Goal: Navigation & Orientation: Find specific page/section

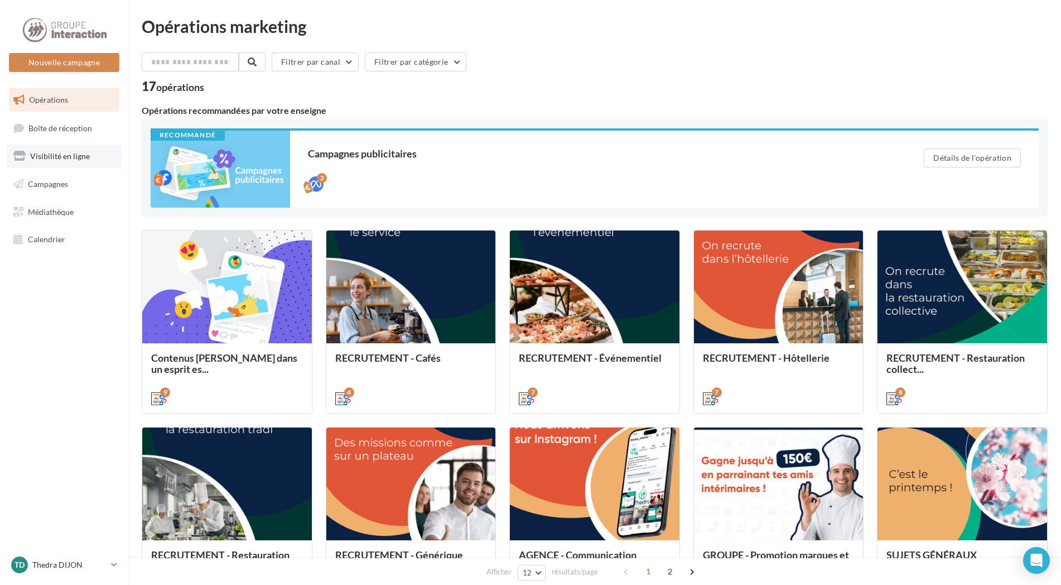
click at [55, 152] on span "Visibilité en ligne" at bounding box center [60, 155] width 60 height 9
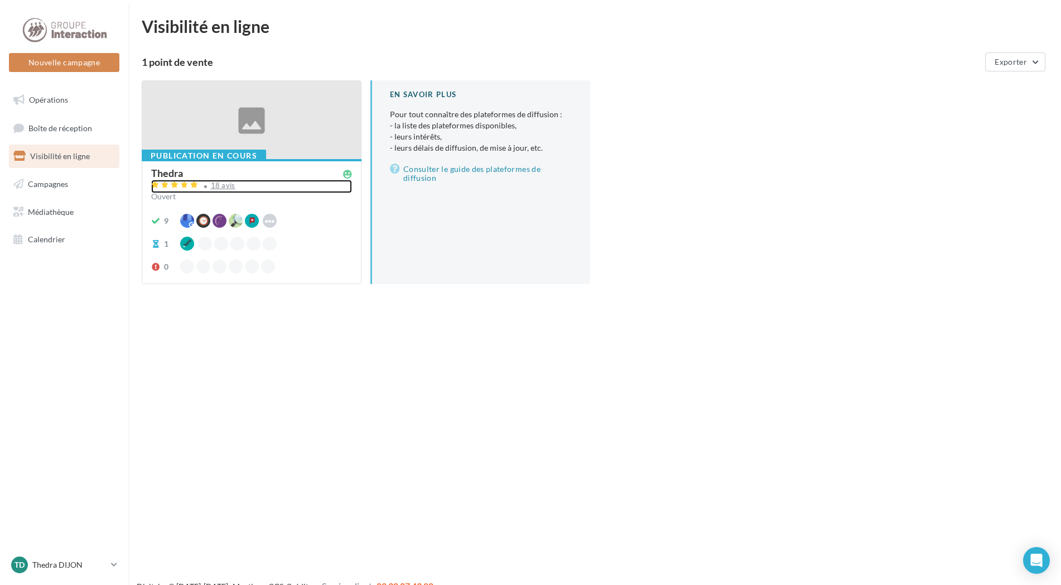
click at [222, 191] on div "18 avis" at bounding box center [251, 186] width 201 height 13
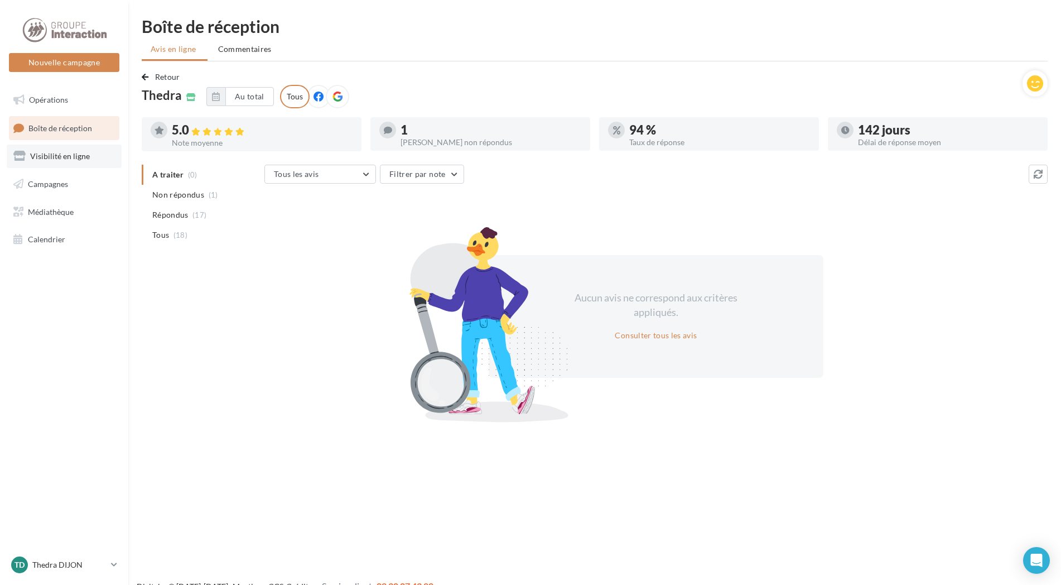
click at [69, 160] on span "Visibilité en ligne" at bounding box center [60, 155] width 60 height 9
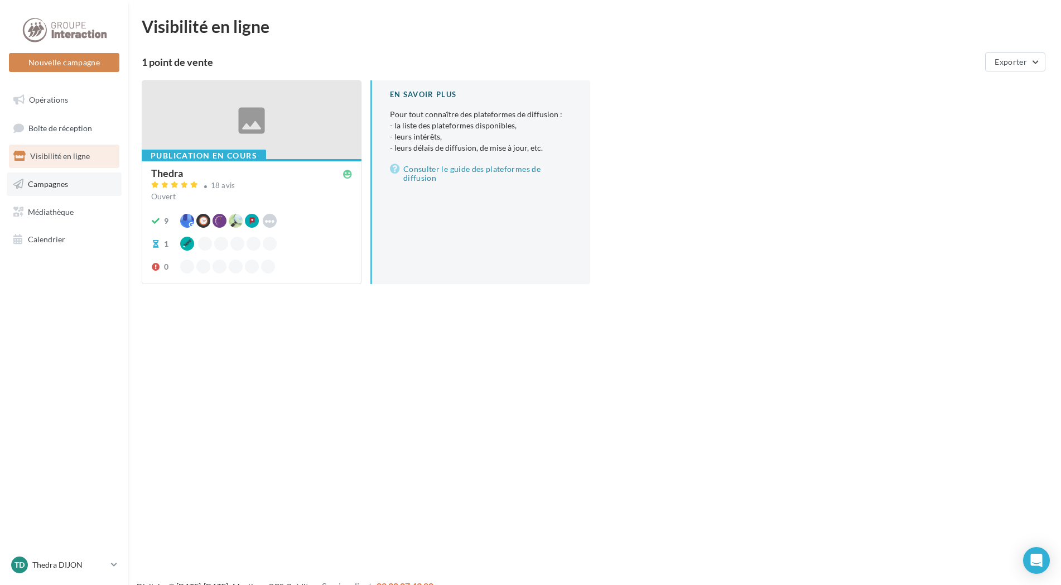
click at [53, 188] on span "Campagnes" at bounding box center [48, 183] width 40 height 9
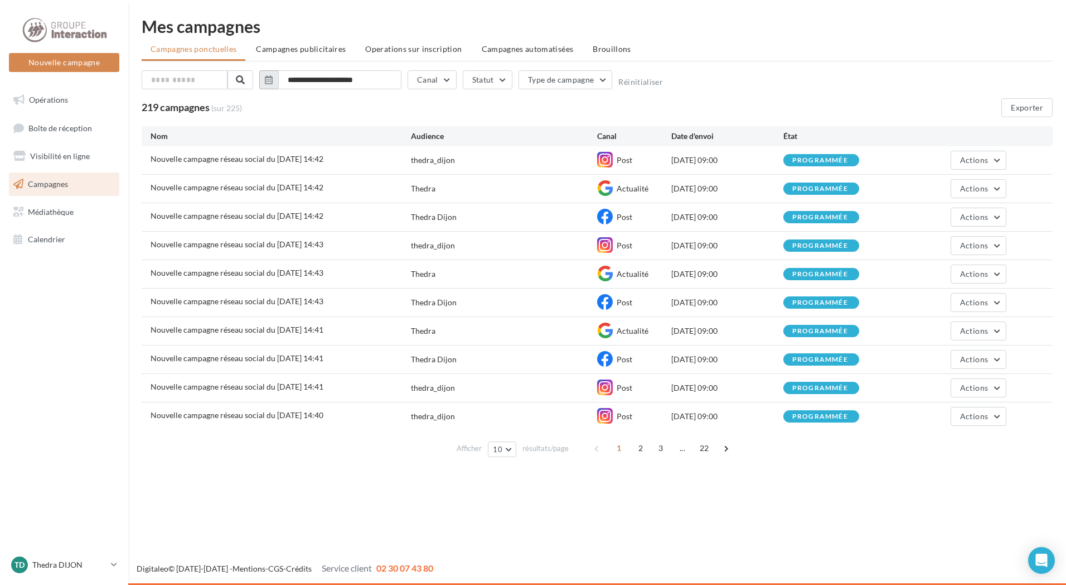
click at [268, 79] on icon "button" at bounding box center [269, 79] width 8 height 9
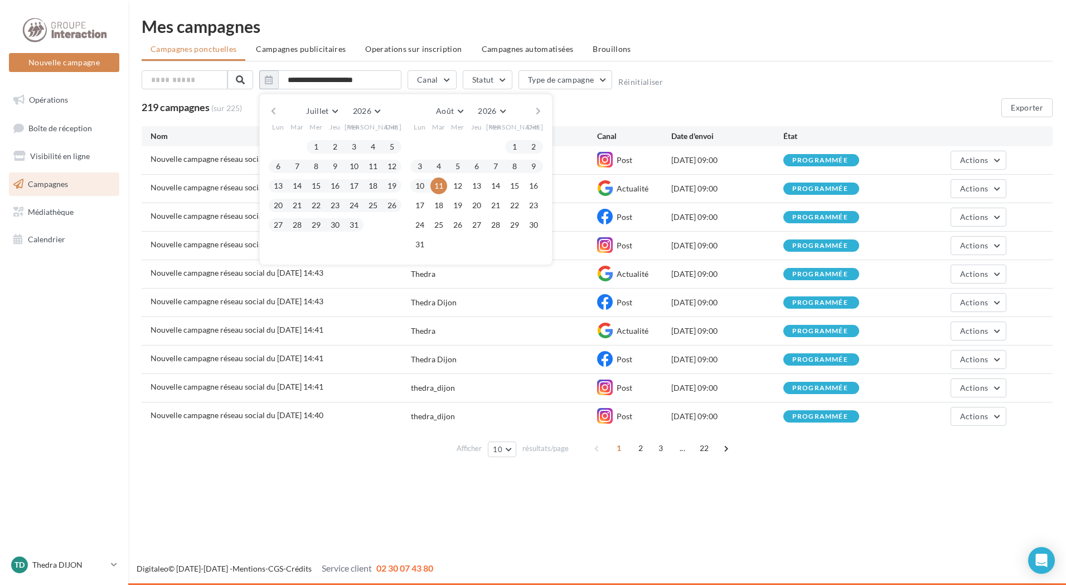
click at [273, 112] on button "button" at bounding box center [273, 111] width 9 height 16
click at [370, 189] on button "20" at bounding box center [373, 185] width 17 height 17
click at [375, 184] on button "20" at bounding box center [373, 185] width 17 height 17
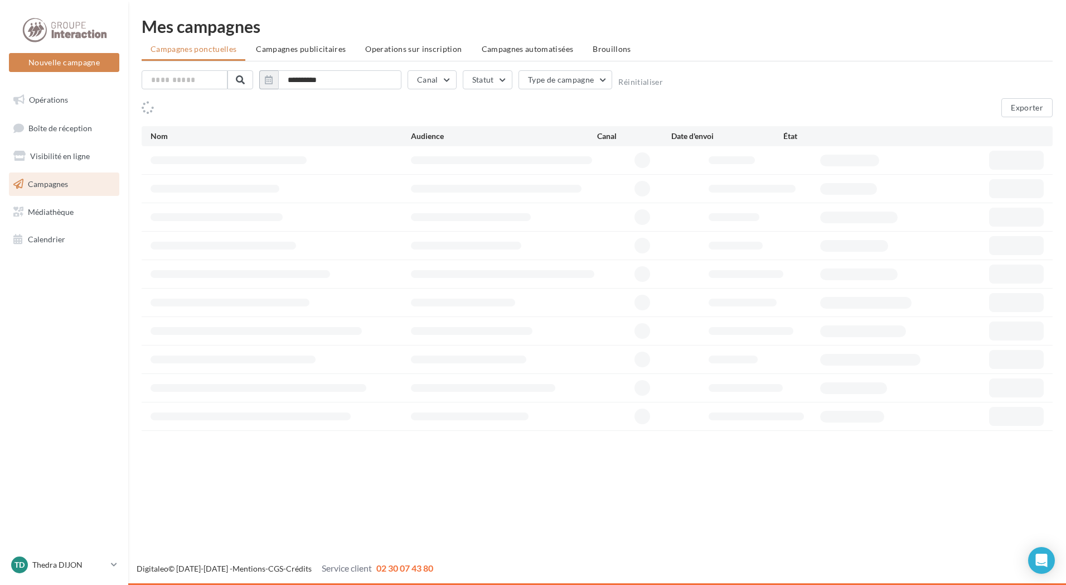
click at [375, 184] on div at bounding box center [598, 188] width 894 height 19
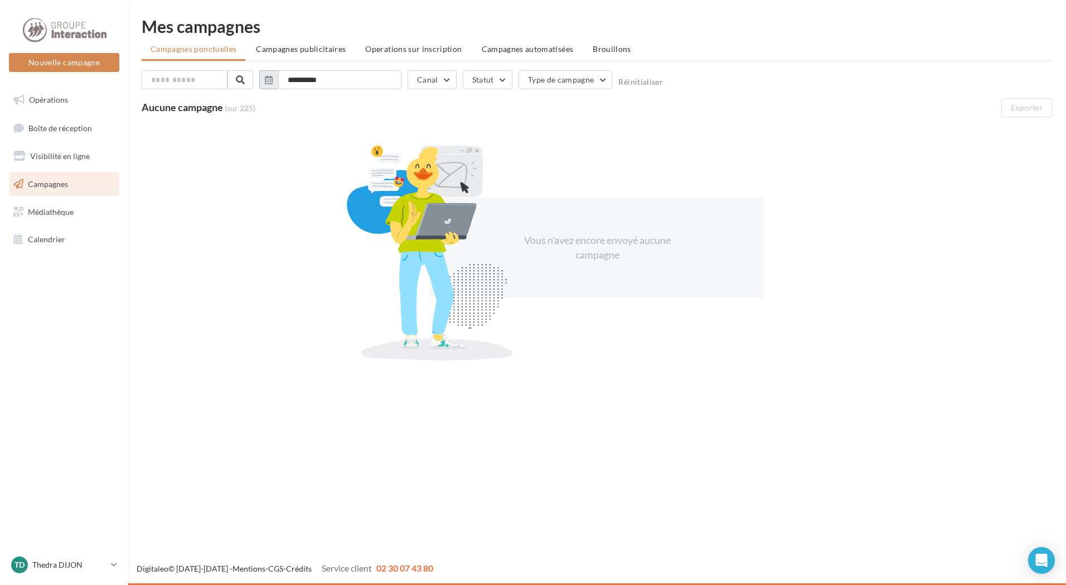
click at [263, 79] on button "button" at bounding box center [268, 79] width 19 height 19
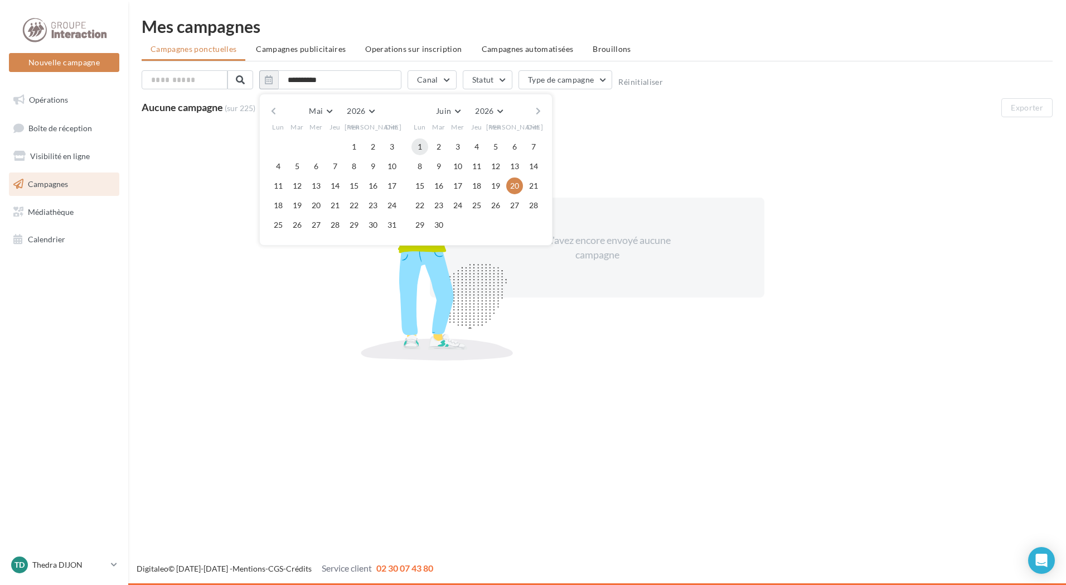
click at [418, 142] on button "1" at bounding box center [420, 146] width 17 height 17
type input "**********"
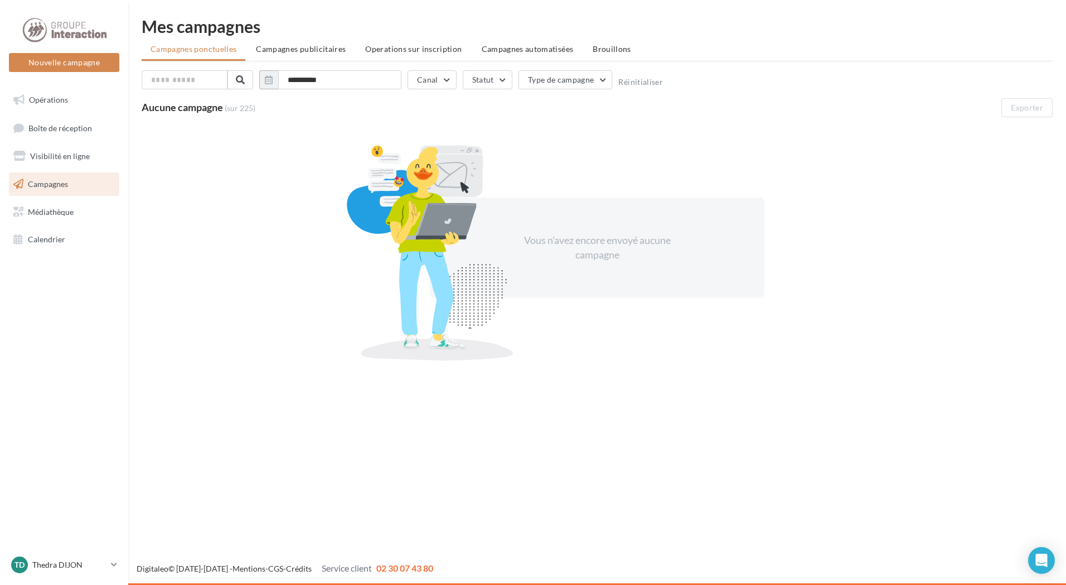
click at [44, 185] on span "Campagnes" at bounding box center [48, 183] width 40 height 9
click at [281, 47] on span "Campagnes publicitaires" at bounding box center [301, 48] width 90 height 9
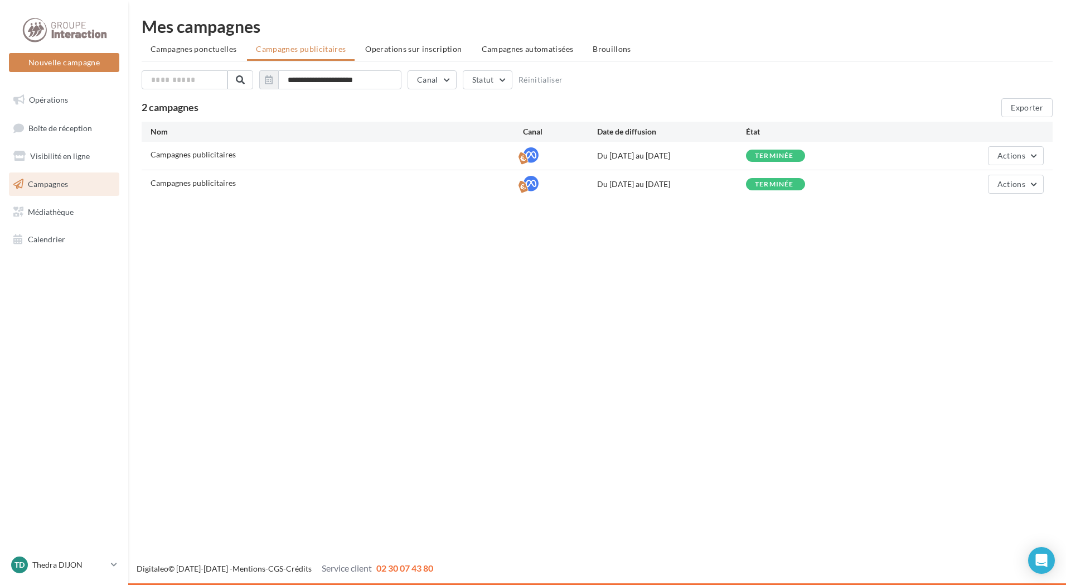
click at [493, 45] on span "Campagnes automatisées" at bounding box center [528, 48] width 92 height 9
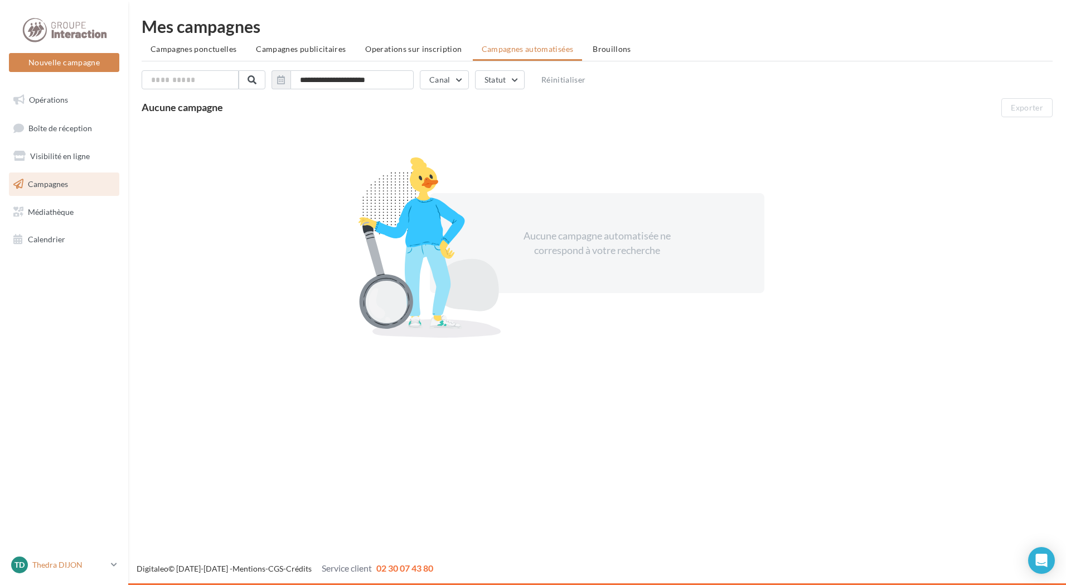
click at [114, 563] on icon at bounding box center [114, 563] width 6 height 9
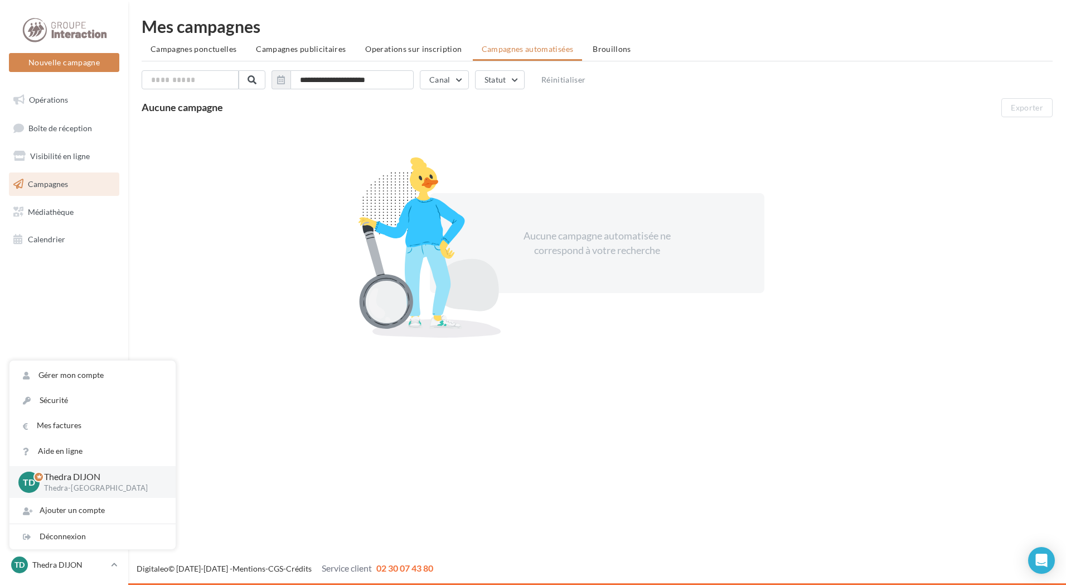
click at [147, 279] on div "Aucune campagne automatisée ne correspond à votre recherche" at bounding box center [597, 243] width 911 height 243
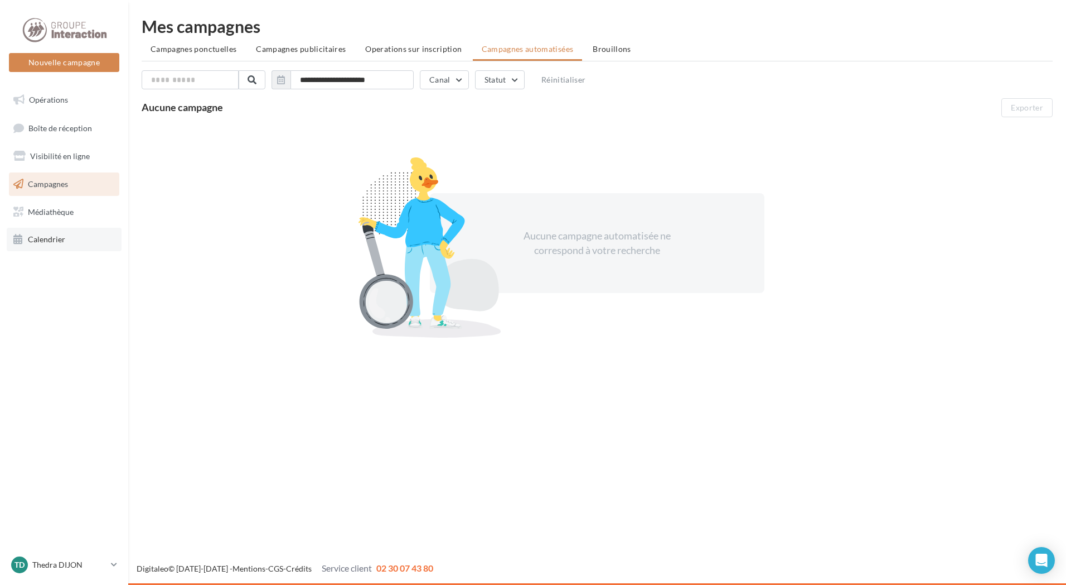
click at [51, 242] on span "Calendrier" at bounding box center [46, 238] width 37 height 9
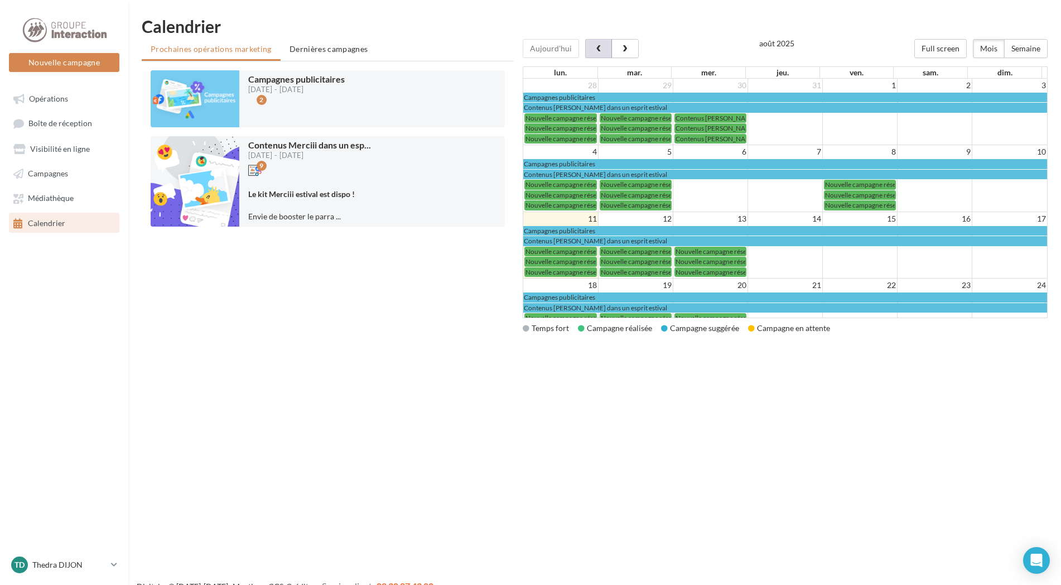
click at [599, 46] on button "button" at bounding box center [598, 48] width 27 height 19
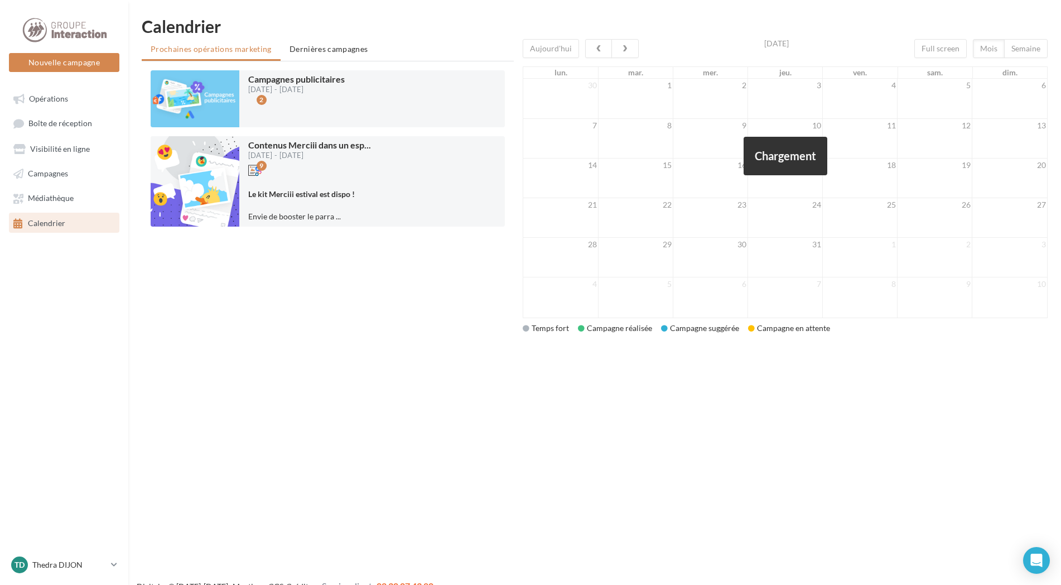
click at [595, 47] on div at bounding box center [785, 178] width 525 height 279
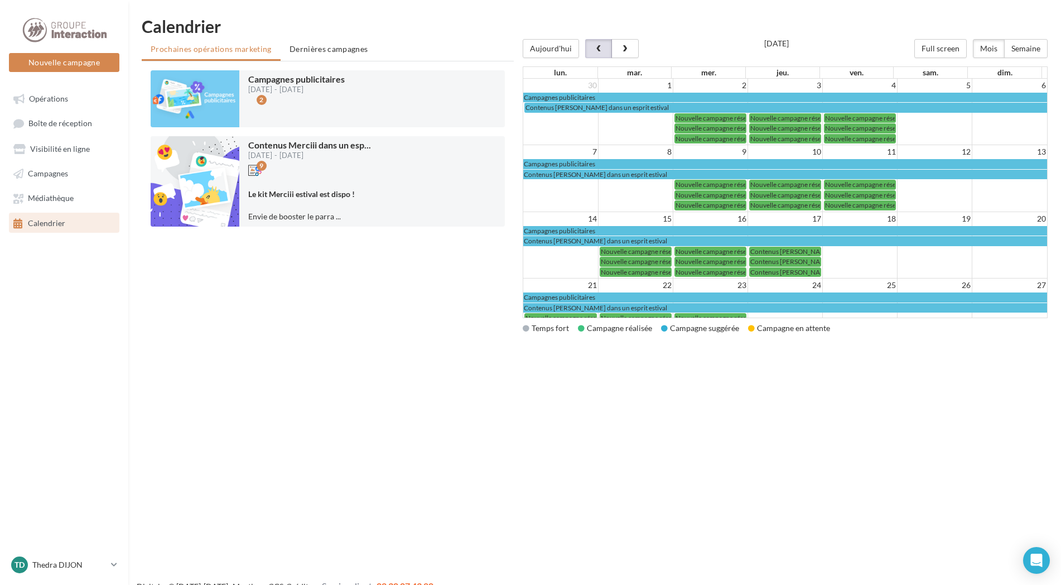
click at [594, 49] on span "button" at bounding box center [598, 49] width 9 height 8
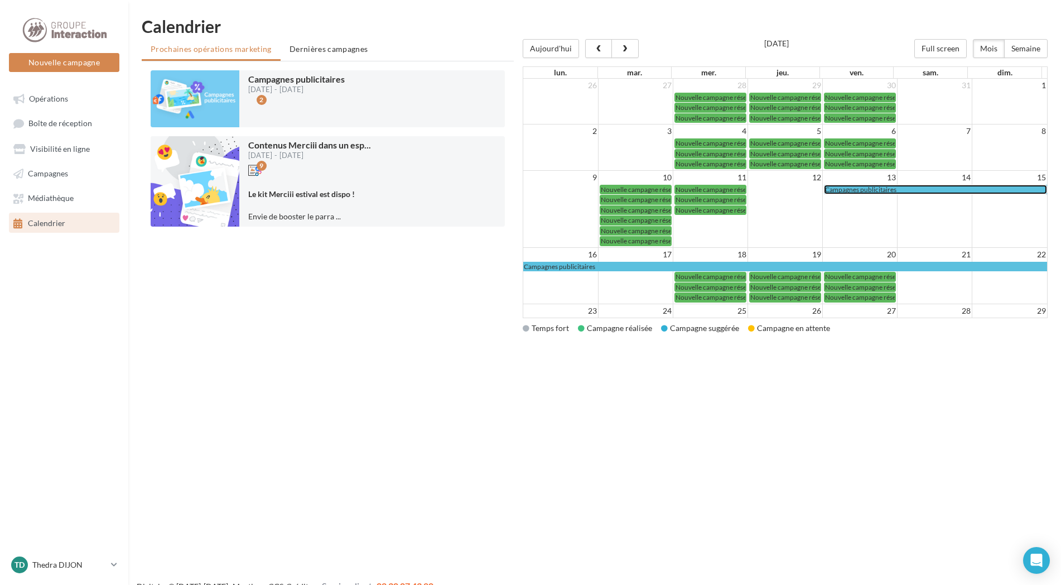
click at [870, 190] on span "Campagnes publicitaires" at bounding box center [860, 189] width 71 height 8
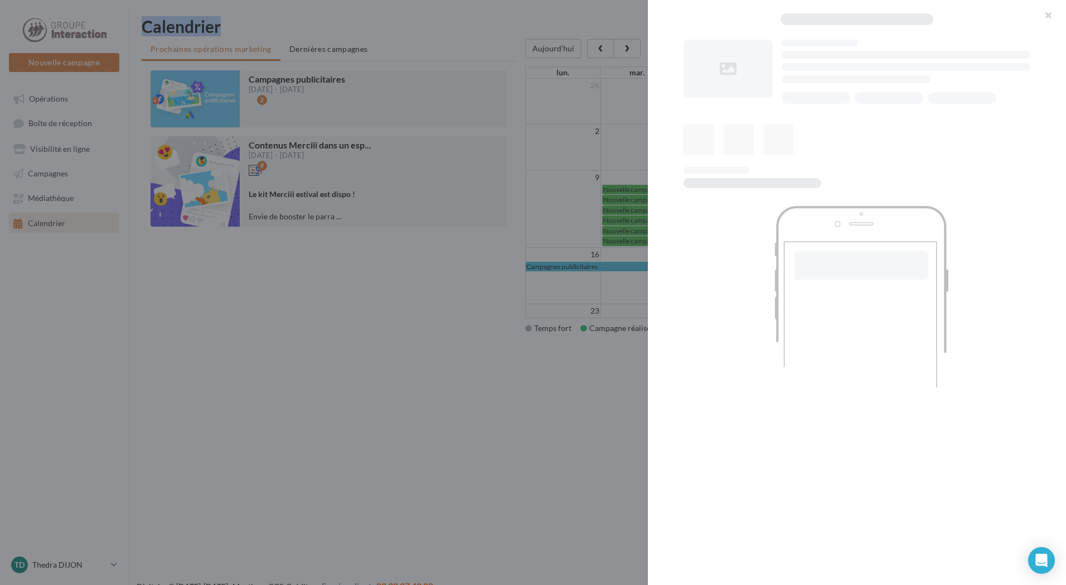
click at [870, 190] on div at bounding box center [533, 292] width 1066 height 585
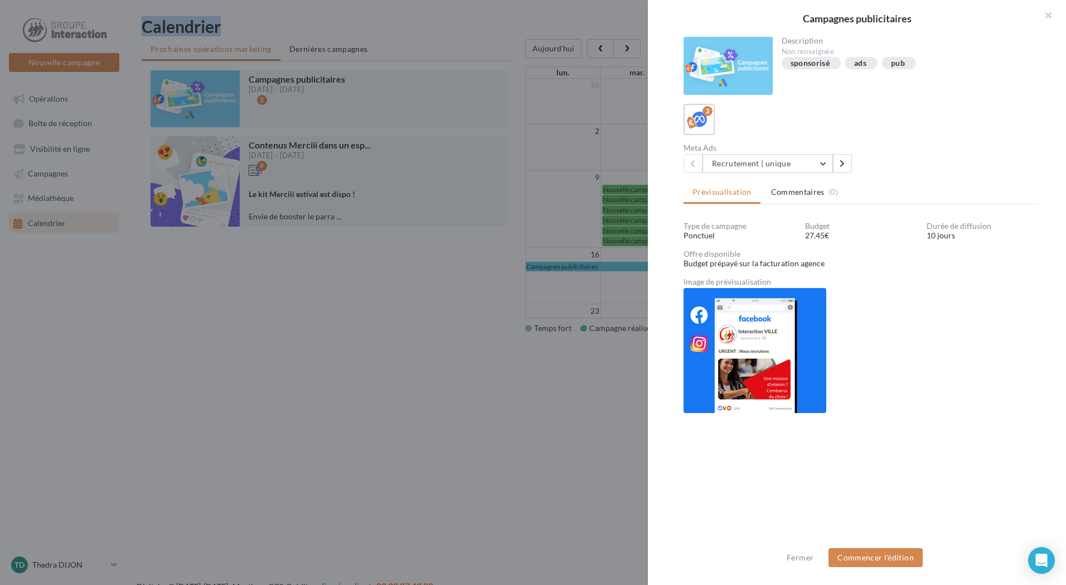
click at [770, 358] on img at bounding box center [755, 350] width 143 height 125
